Goal: Information Seeking & Learning: Find specific fact

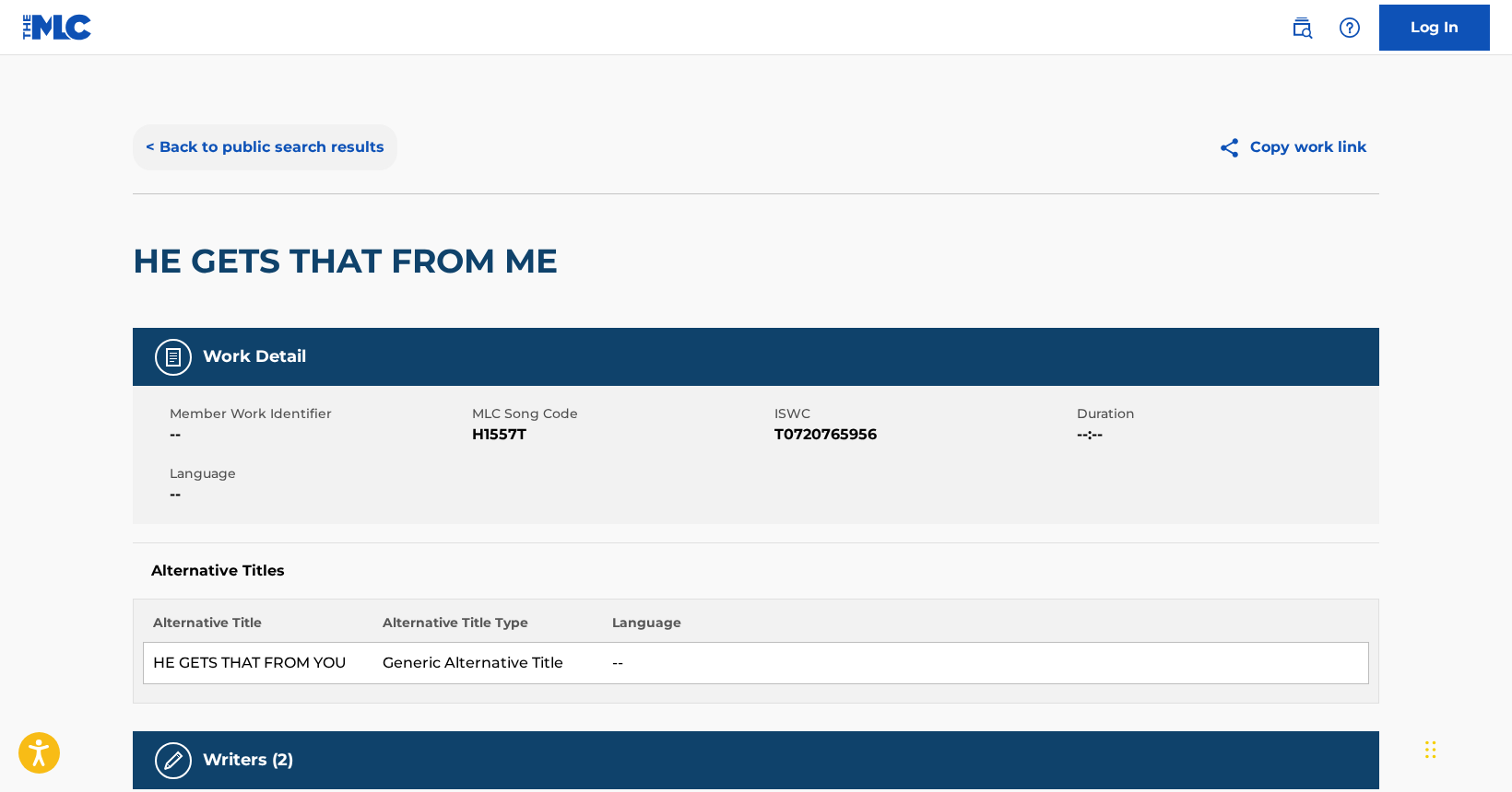
click at [286, 144] on button "< Back to public search results" at bounding box center [265, 147] width 264 height 46
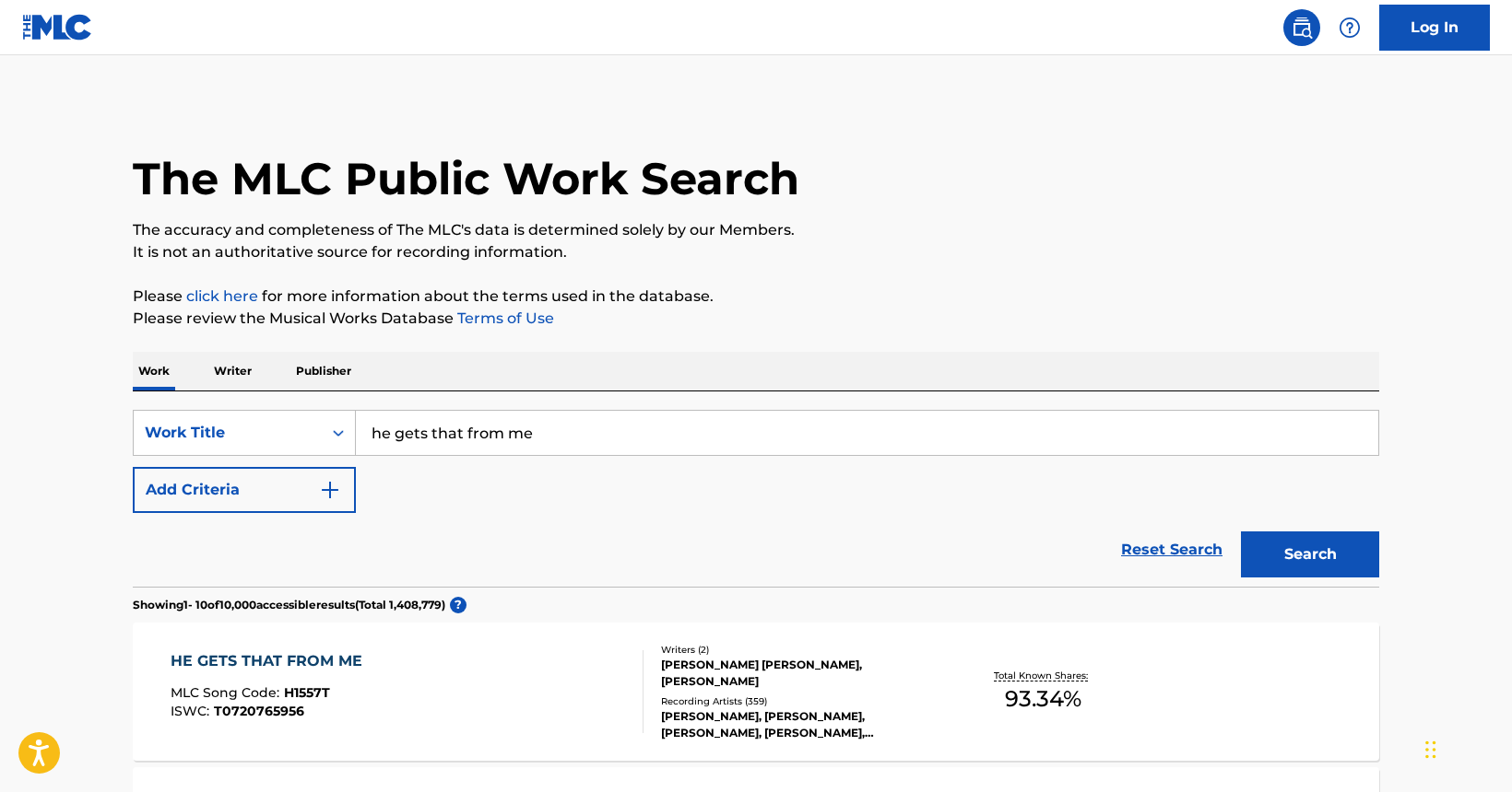
scroll to position [157, 0]
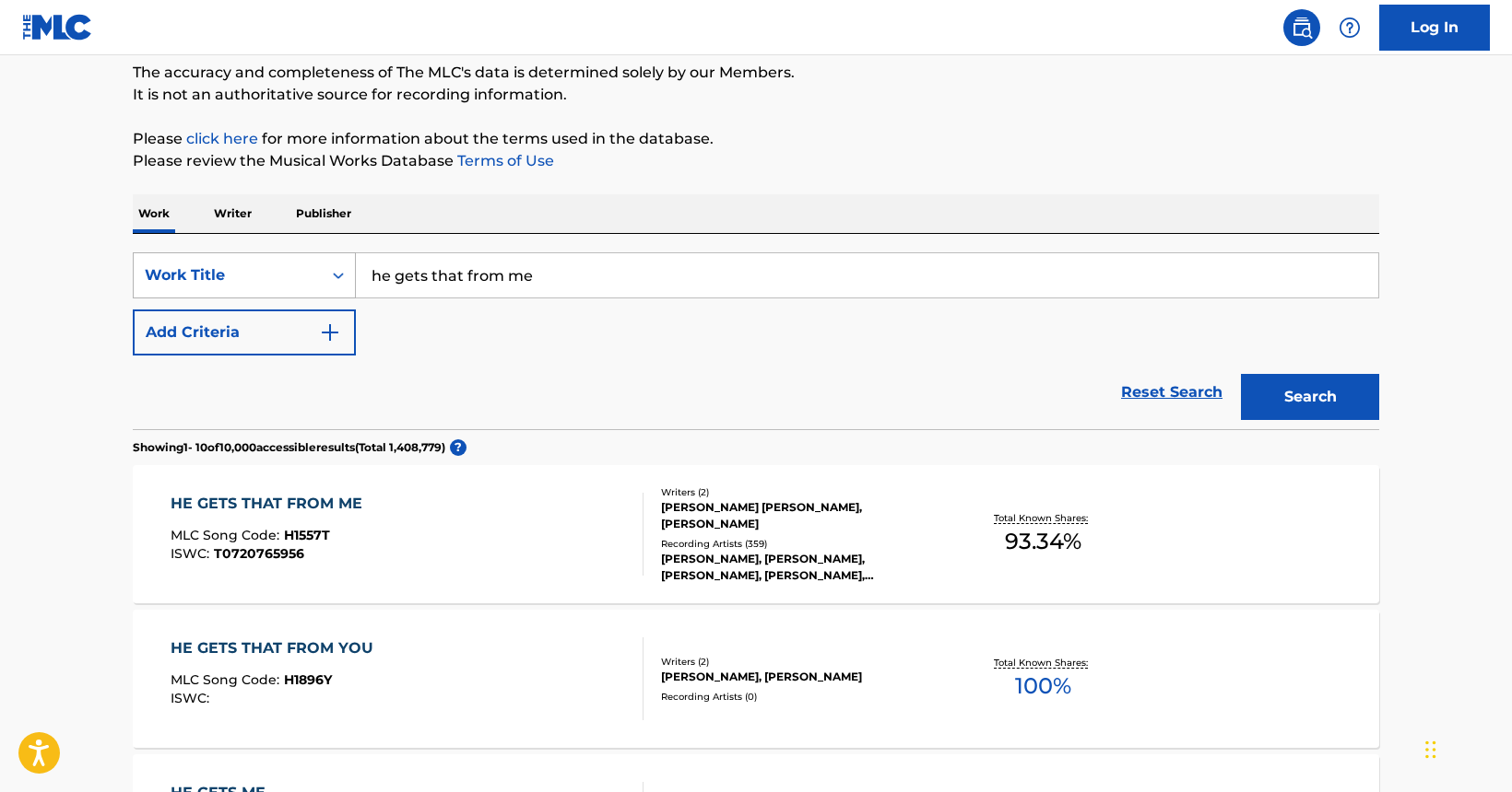
drag, startPoint x: 627, startPoint y: 267, endPoint x: 250, endPoint y: 285, distance: 377.4
click at [250, 285] on div "SearchWithCriteria71d22c0f-e577-4a04-b5b6-bbf0cd5164ec Work Title he gets that …" at bounding box center [756, 275] width 1246 height 46
drag, startPoint x: 549, startPoint y: 282, endPoint x: 357, endPoint y: 270, distance: 192.4
click at [357, 270] on input "he gets that from me" at bounding box center [867, 275] width 1022 height 45
type input "before i get that far"
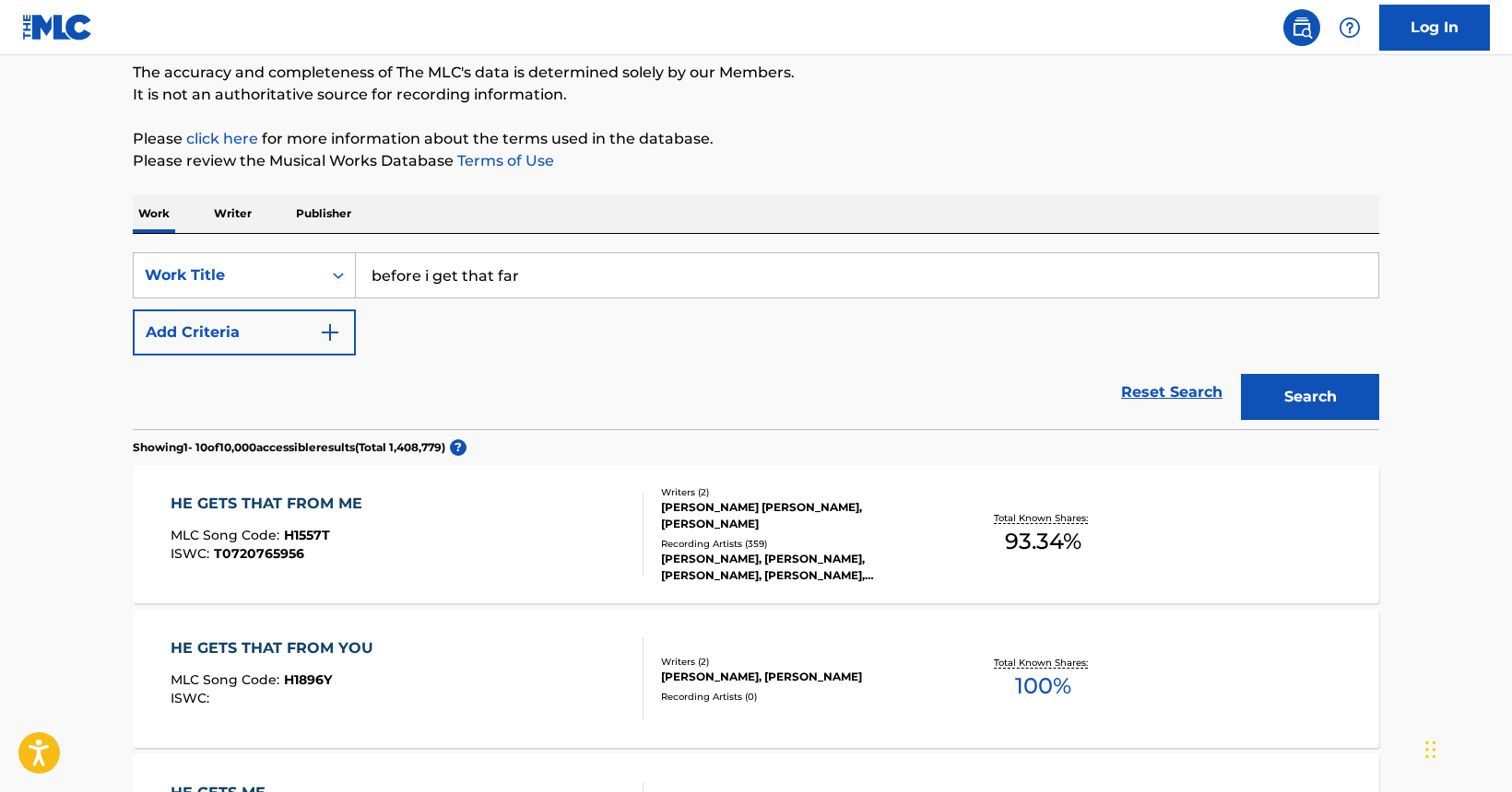
click at [1240, 374] on button "Search" at bounding box center [1309, 396] width 138 height 46
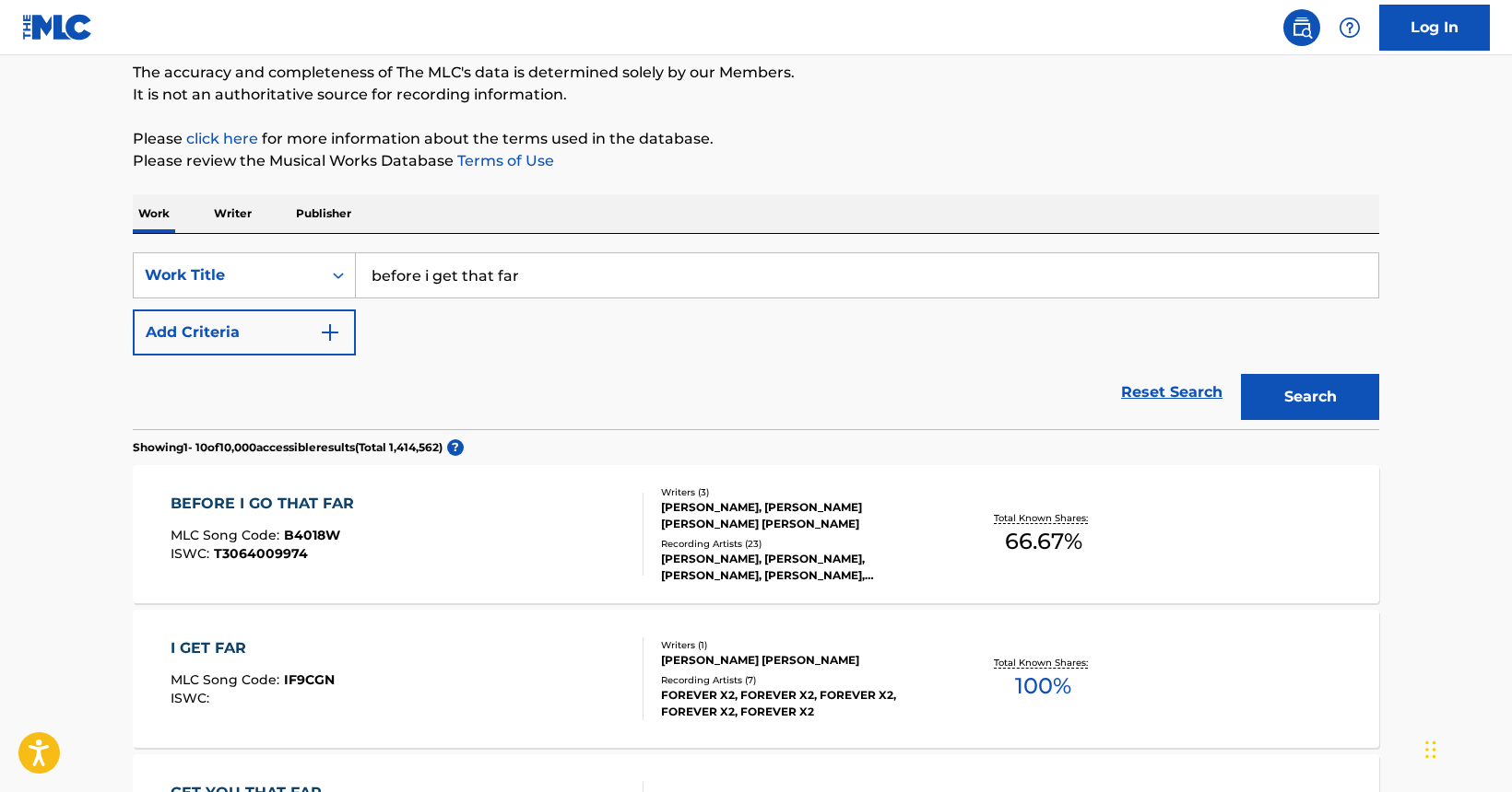
click at [303, 504] on div "BEFORE I GO THAT FAR" at bounding box center [266, 504] width 193 height 22
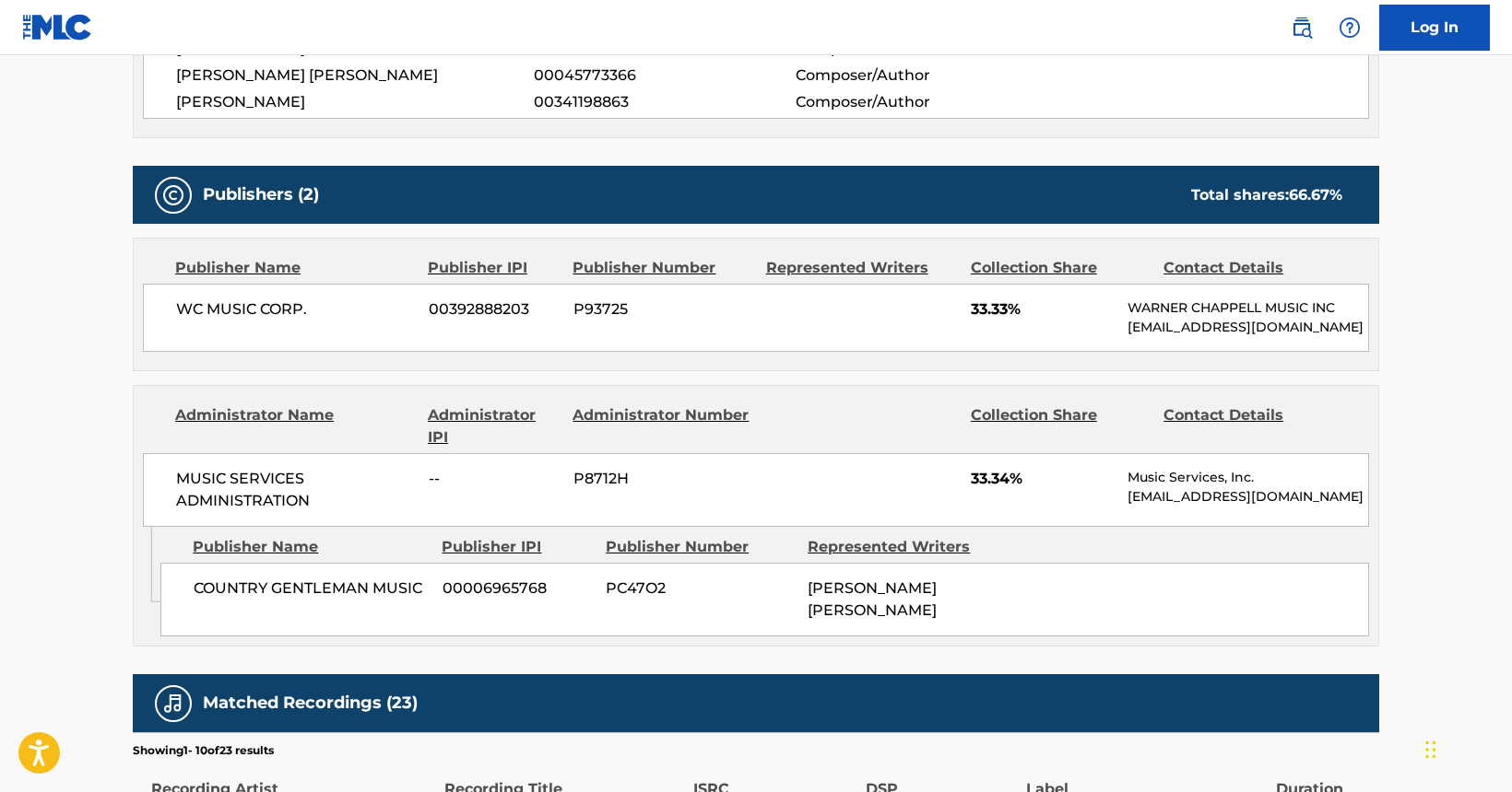
scroll to position [753, 0]
